Goal: Use online tool/utility: Utilize a website feature to perform a specific function

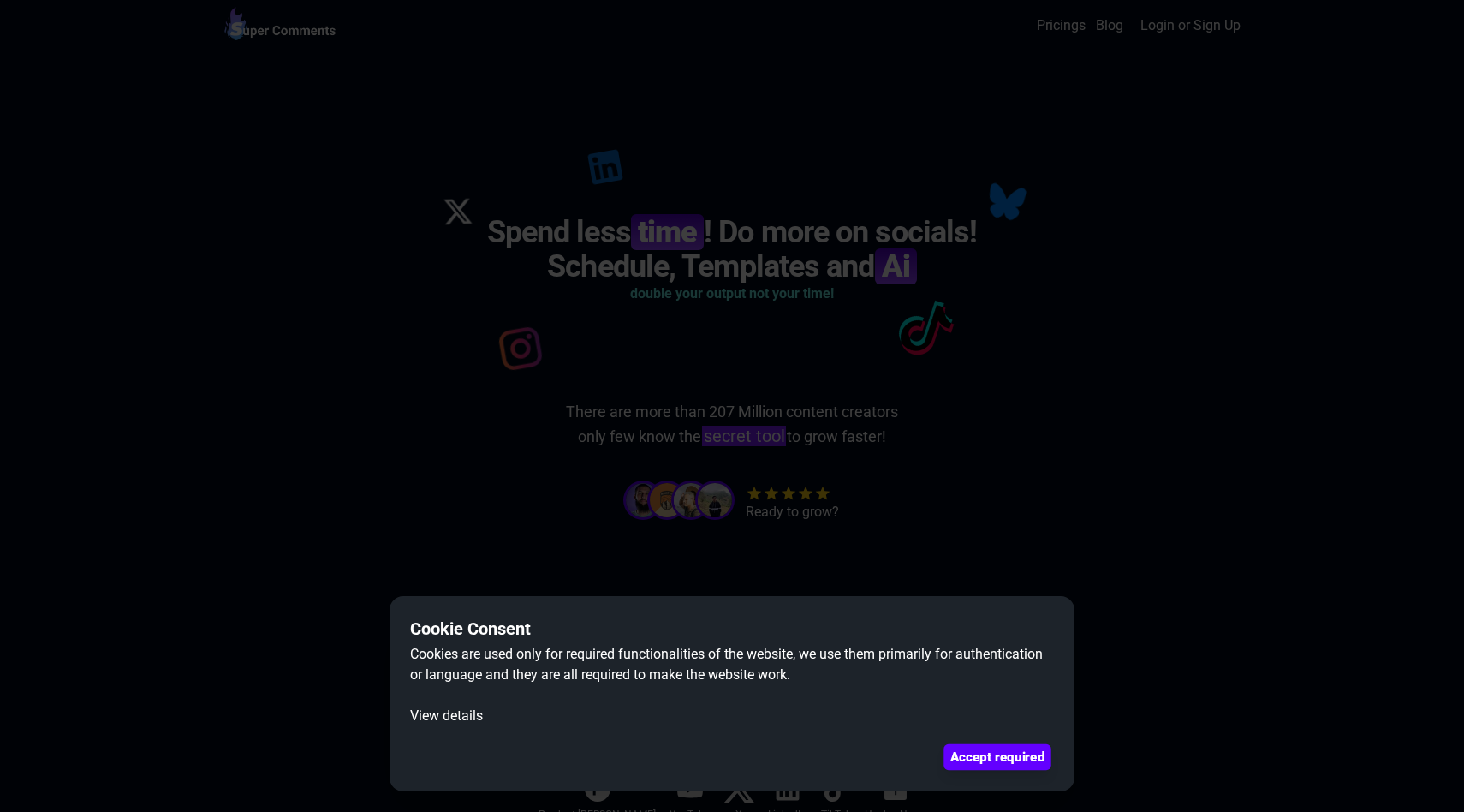
click at [1004, 759] on button "Accept required" at bounding box center [997, 756] width 107 height 25
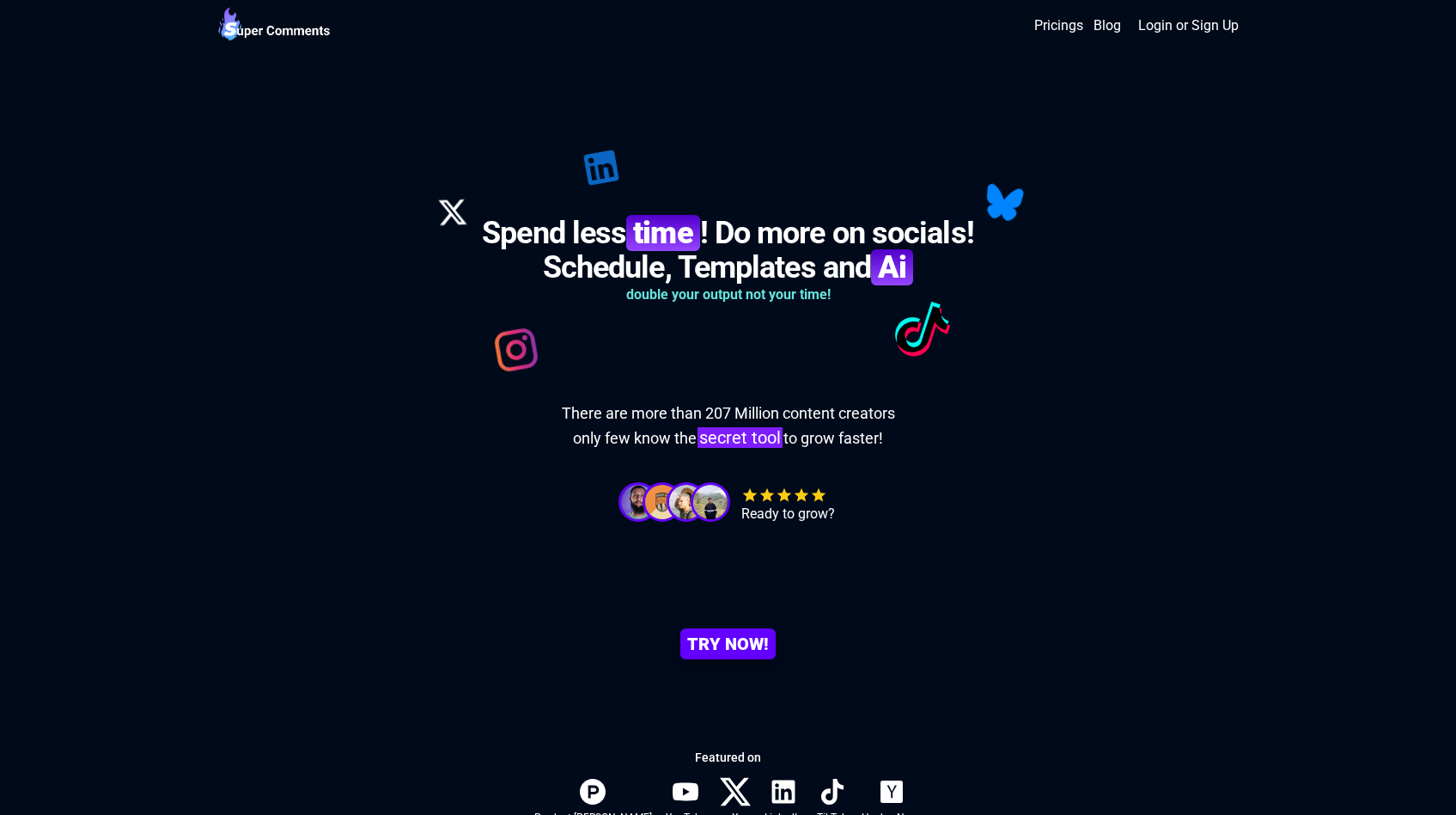
click at [613, 499] on div "Ready to grow?" at bounding box center [728, 504] width 1456 height 40
click at [1075, 21] on link "Pricings" at bounding box center [1058, 25] width 49 height 21
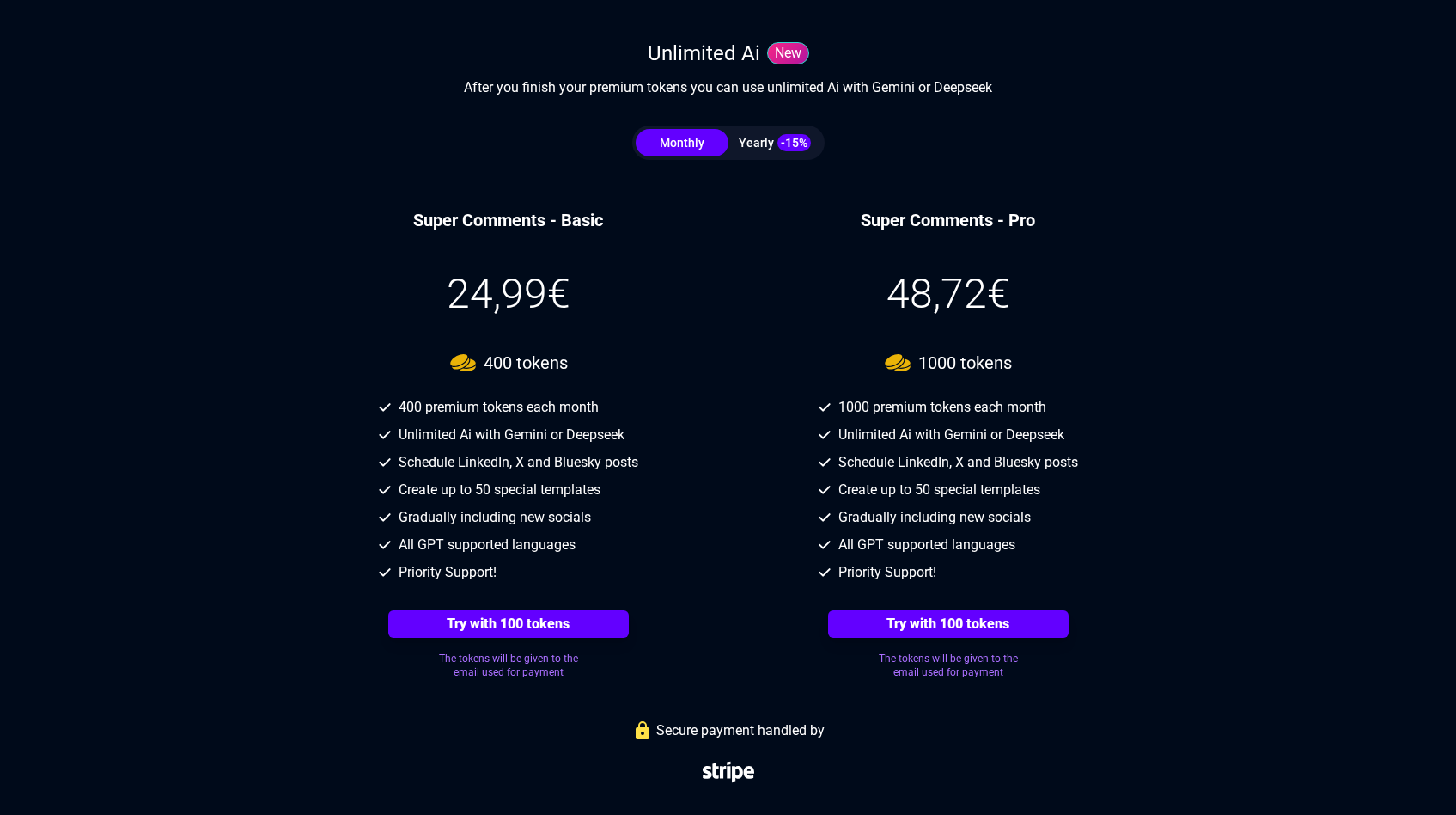
scroll to position [5183, 0]
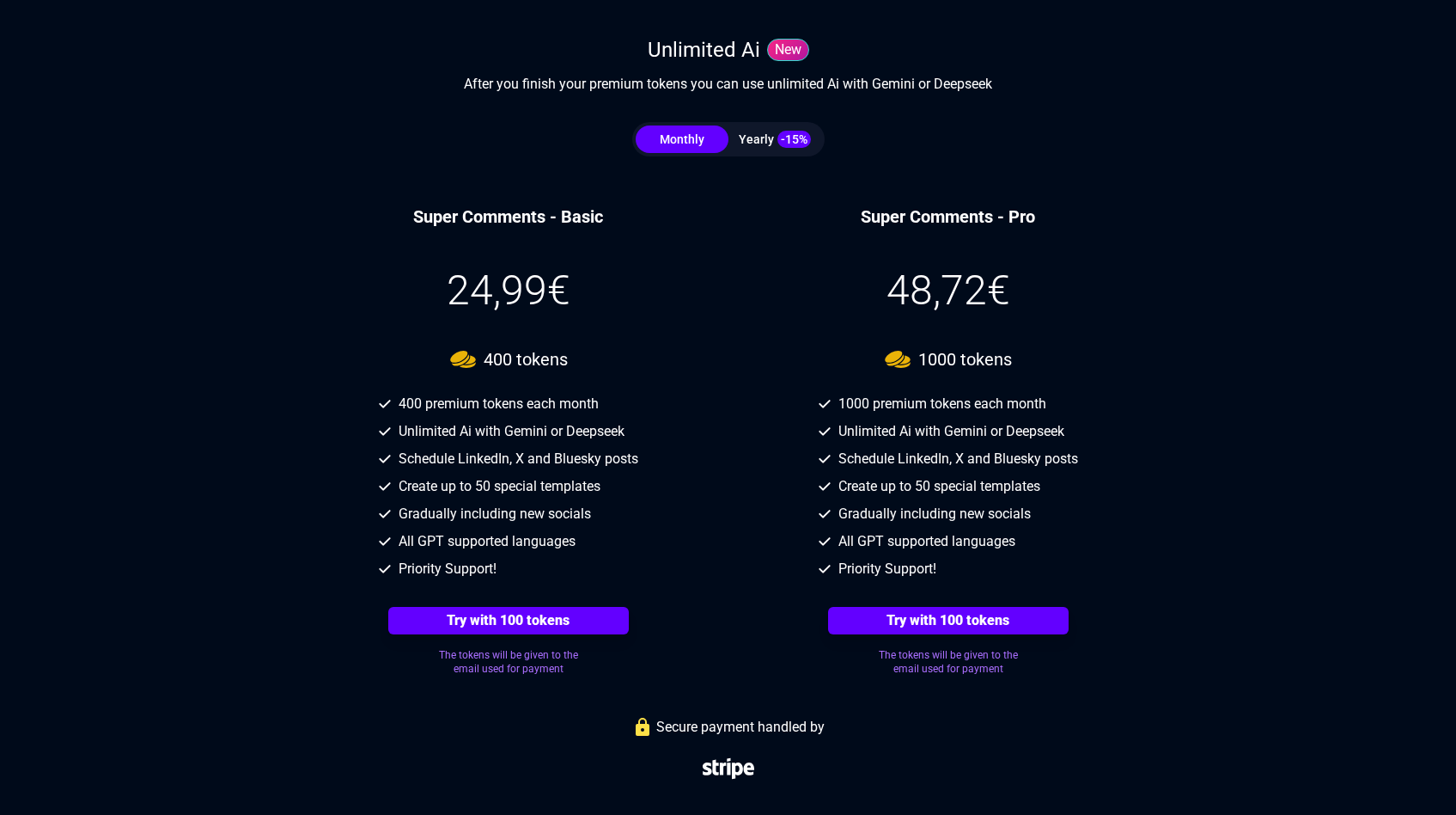
click at [515, 291] on span "24,99€" at bounding box center [508, 290] width 412 height 41
click at [611, 433] on span "Unlimited Ai with Gemini or Deepseek" at bounding box center [511, 431] width 226 height 21
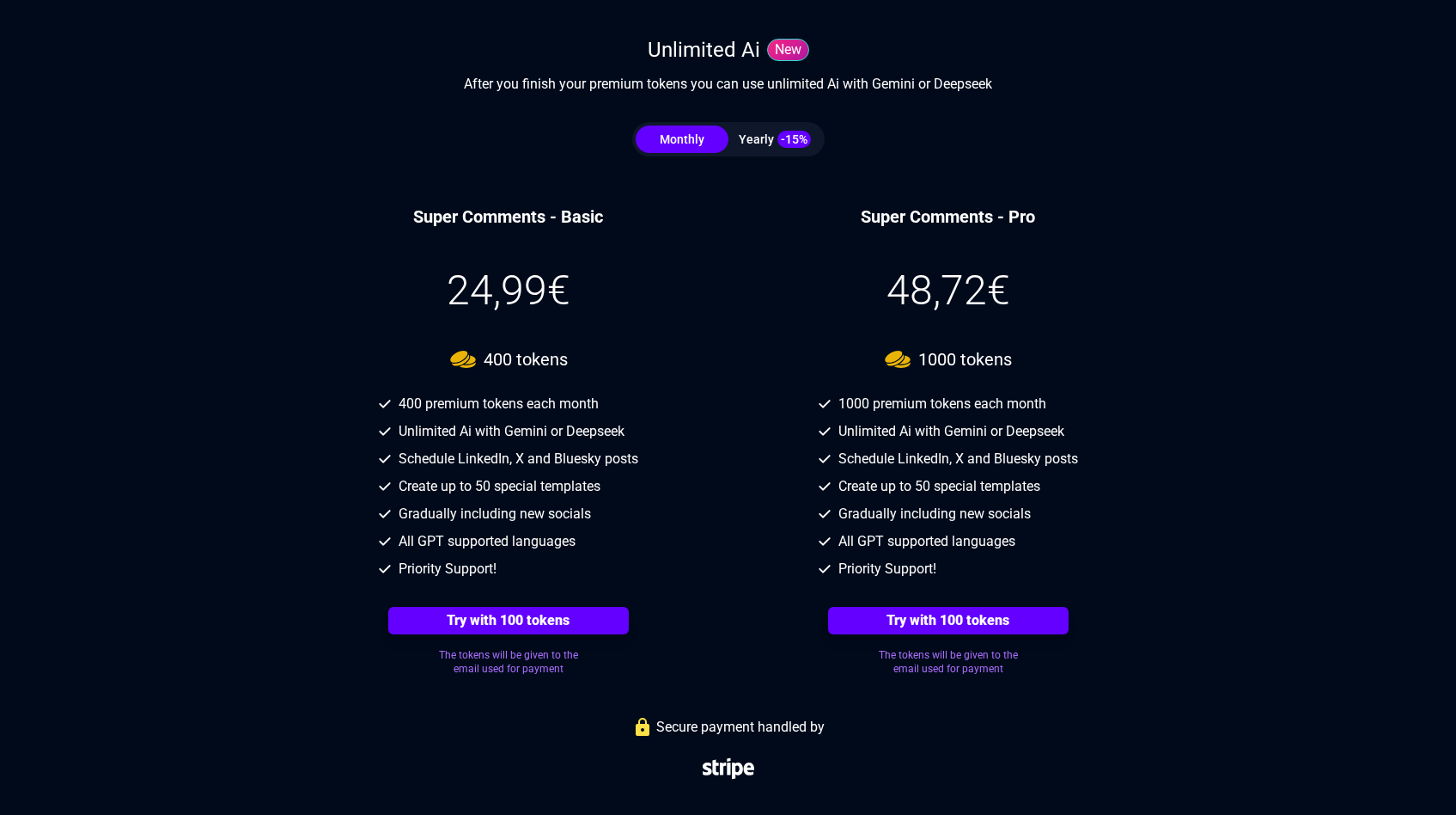
click at [611, 433] on span "Unlimited Ai with Gemini or Deepseek" at bounding box center [511, 431] width 226 height 21
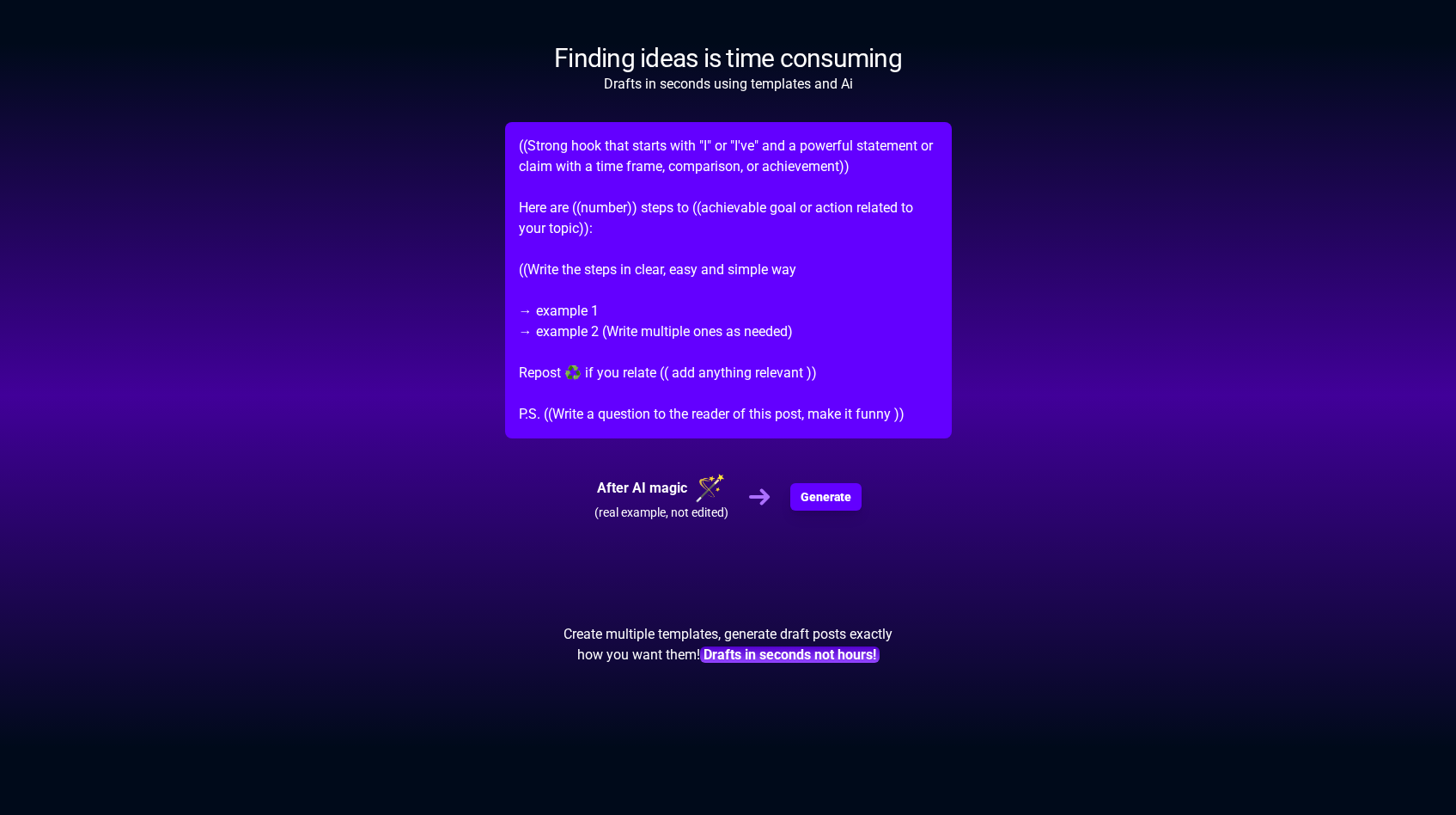
scroll to position [1100, 0]
click at [819, 495] on span "Generate" at bounding box center [825, 498] width 48 height 18
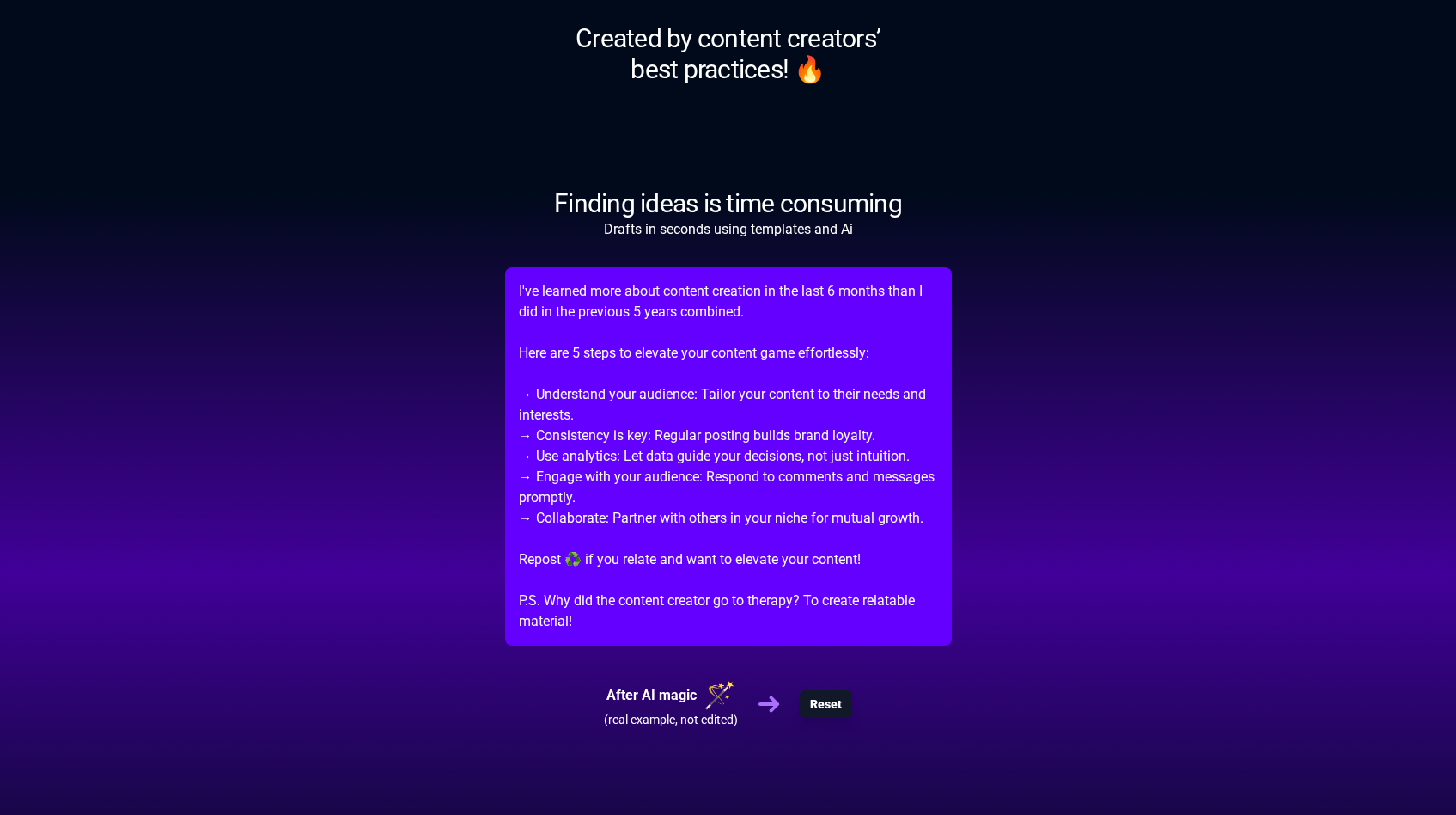
scroll to position [1092, 0]
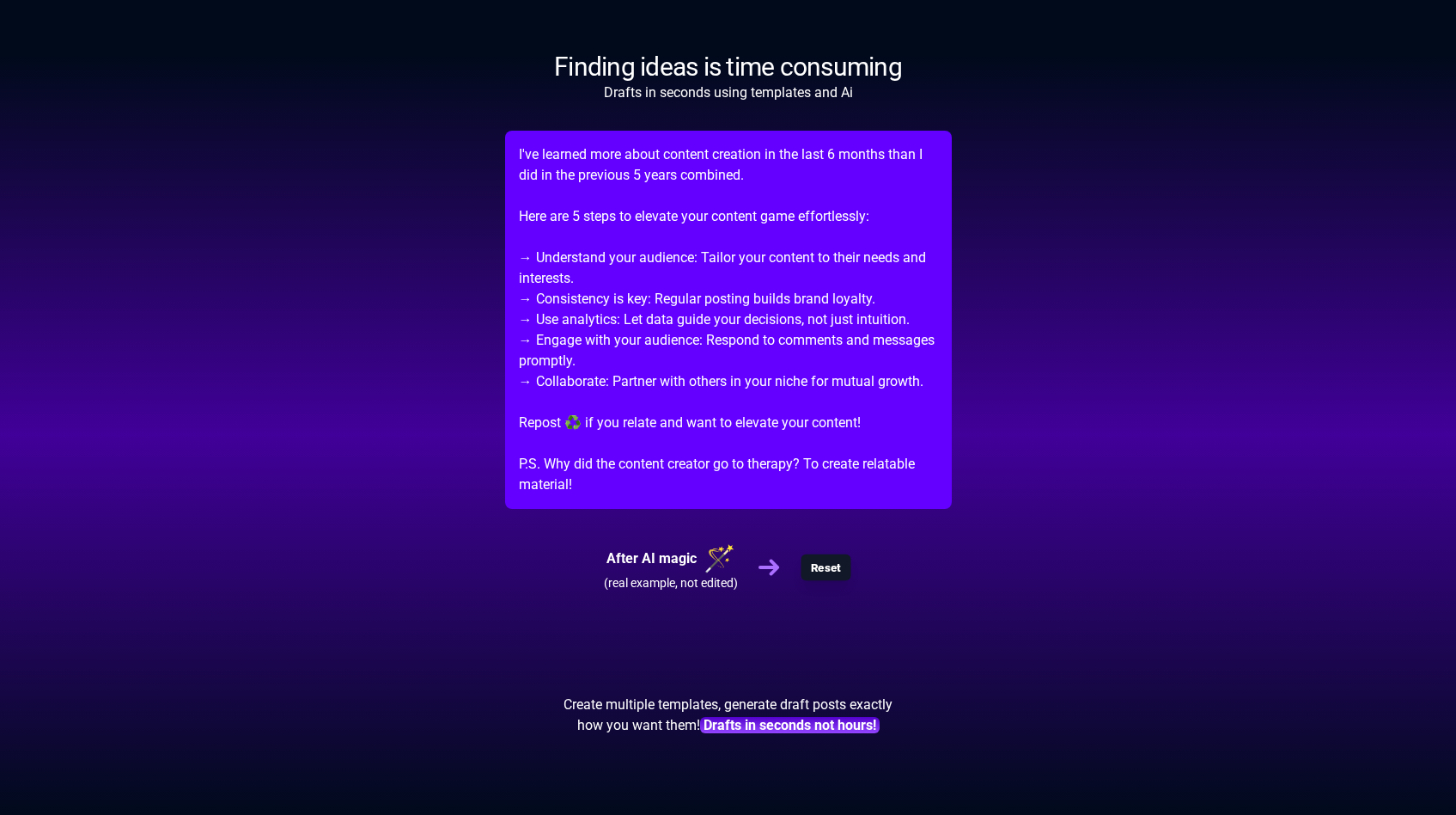
click at [837, 562] on span "Reset" at bounding box center [825, 566] width 30 height 13
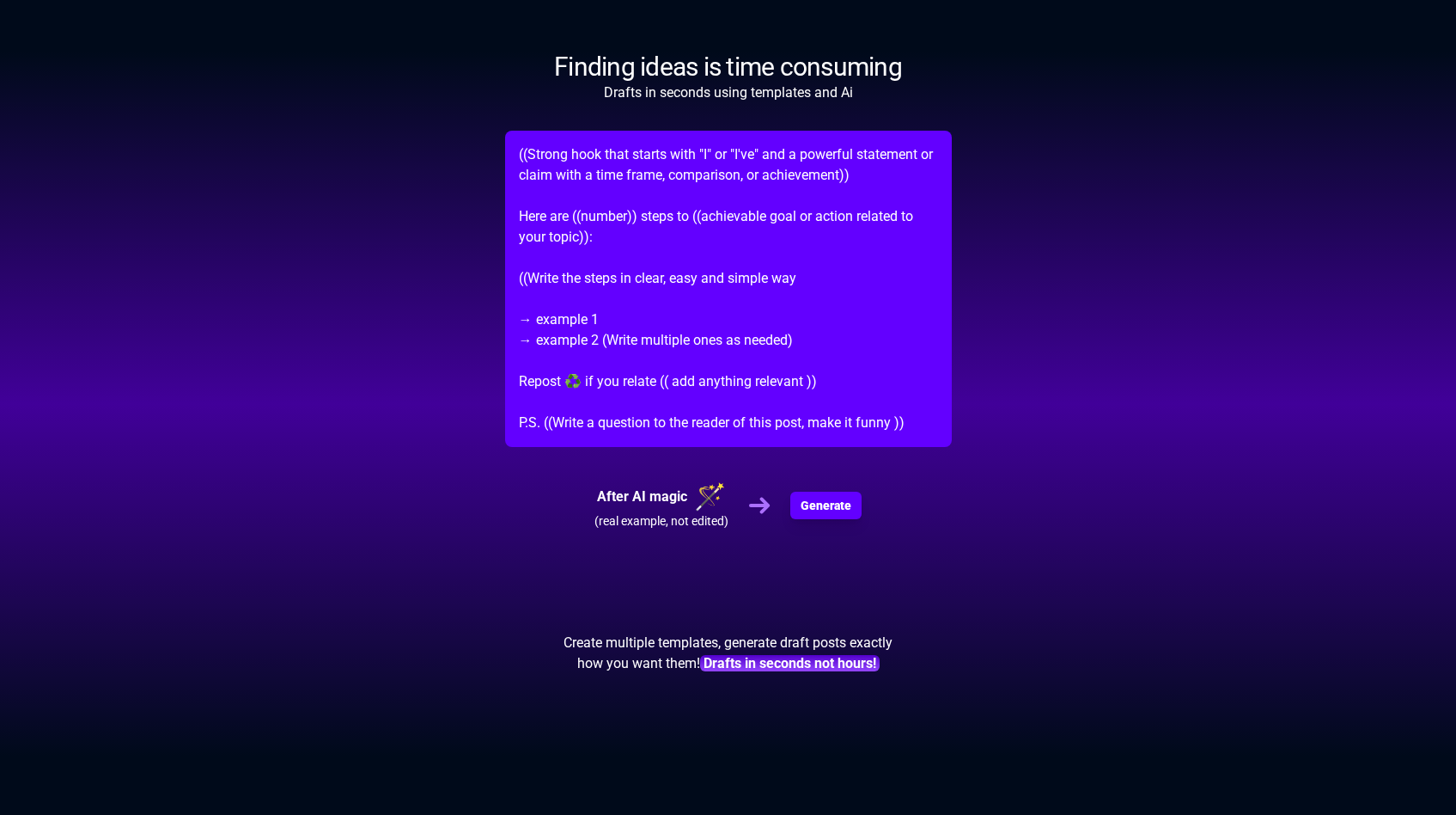
drag, startPoint x: 520, startPoint y: 154, endPoint x: 753, endPoint y: 154, distance: 233.0
click at [754, 154] on p "((Strong hook that starts with "I" or "I've" and a powerful statement or claim …" at bounding box center [728, 288] width 446 height 316
click at [821, 506] on span "Generate" at bounding box center [825, 505] width 48 height 18
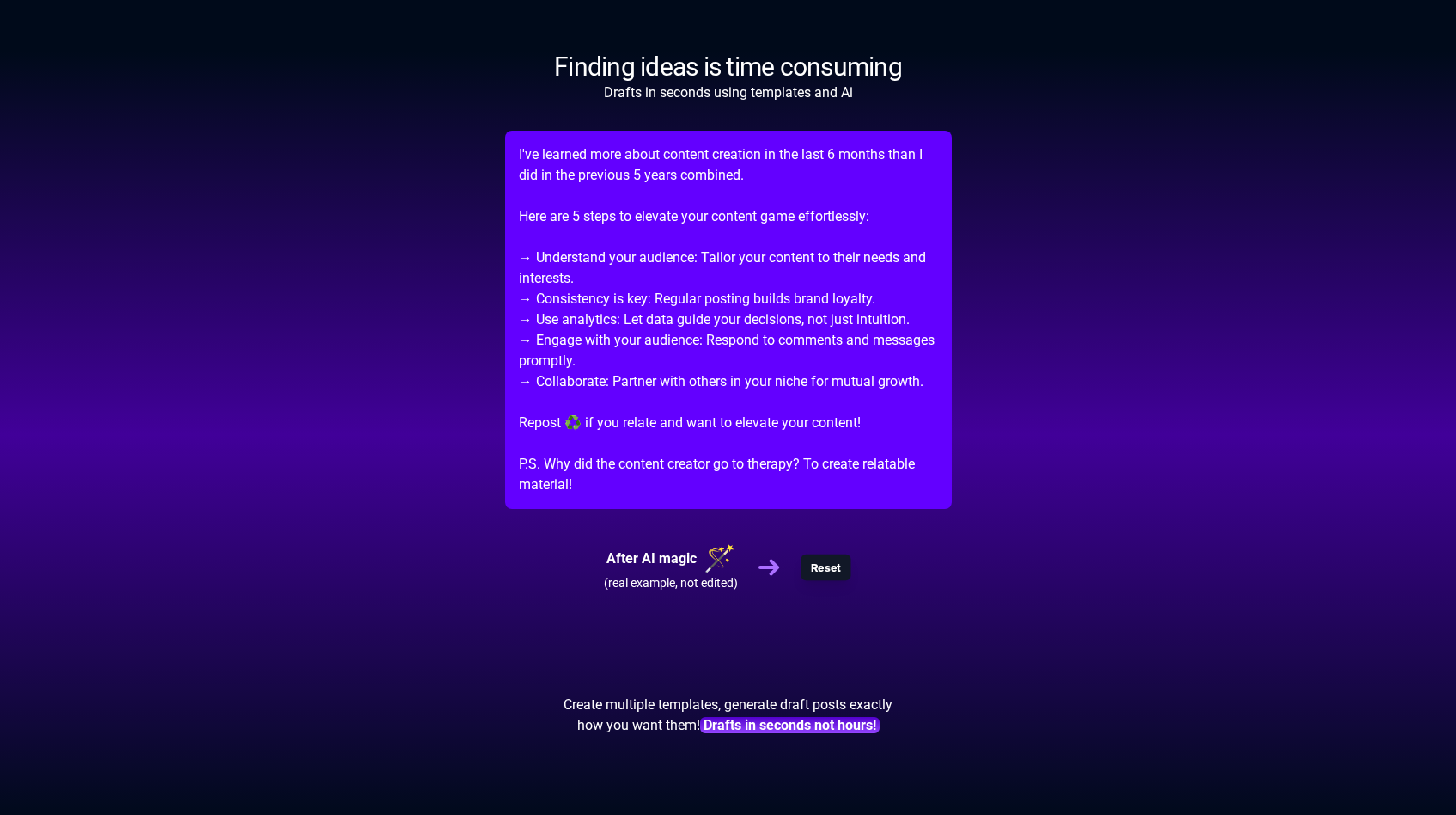
click at [826, 560] on span "Reset" at bounding box center [825, 566] width 30 height 13
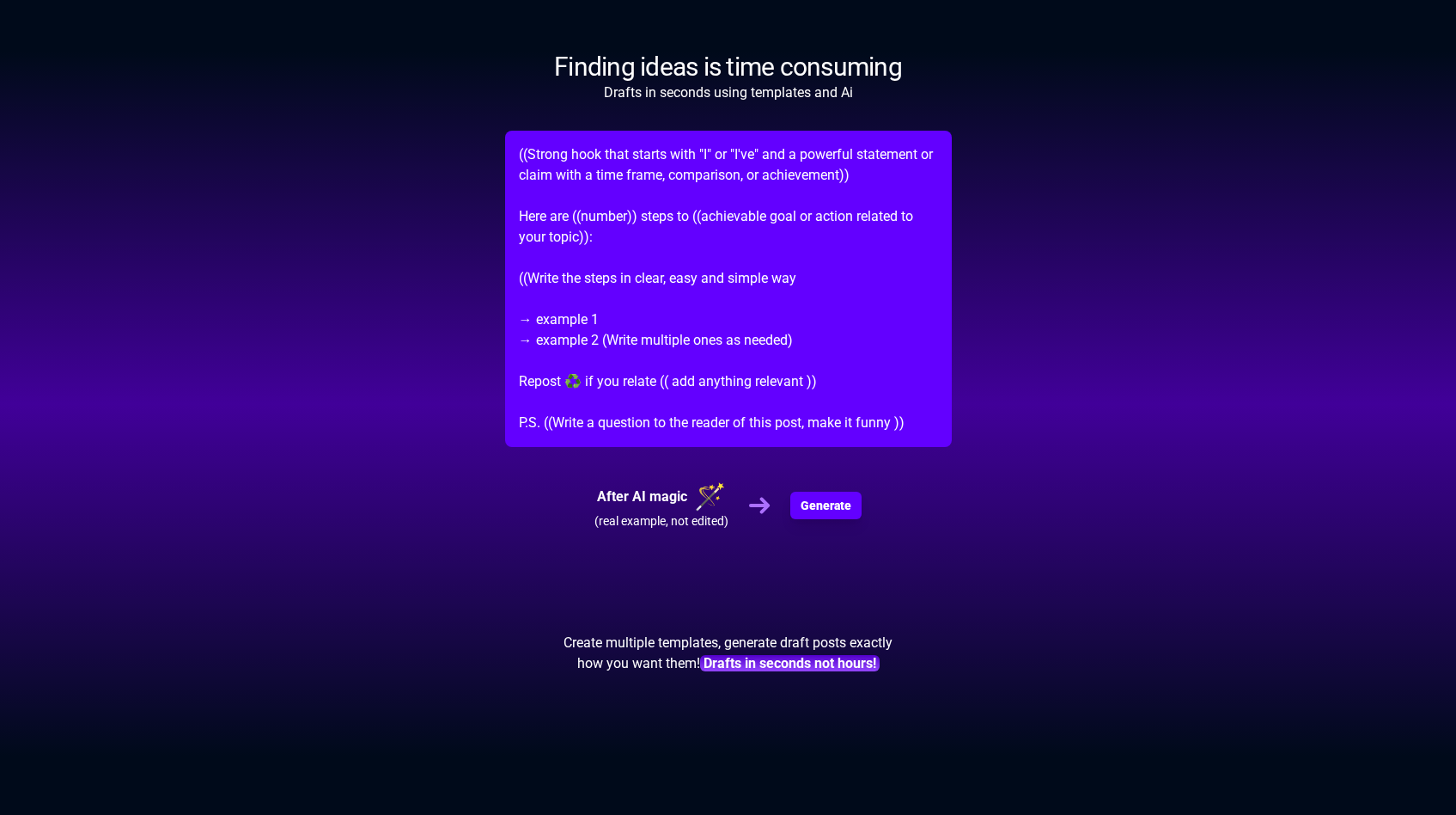
drag, startPoint x: 517, startPoint y: 151, endPoint x: 916, endPoint y: 432, distance: 488.0
click at [916, 432] on p "((Strong hook that starts with "I" or "I've" and a powerful statement or claim …" at bounding box center [728, 288] width 446 height 316
copy p "((Strong hook that starts with "I" or "I've" and a powerful statement or claim …"
click at [853, 502] on button "Generate" at bounding box center [825, 505] width 68 height 25
